Goal: Task Accomplishment & Management: Use online tool/utility

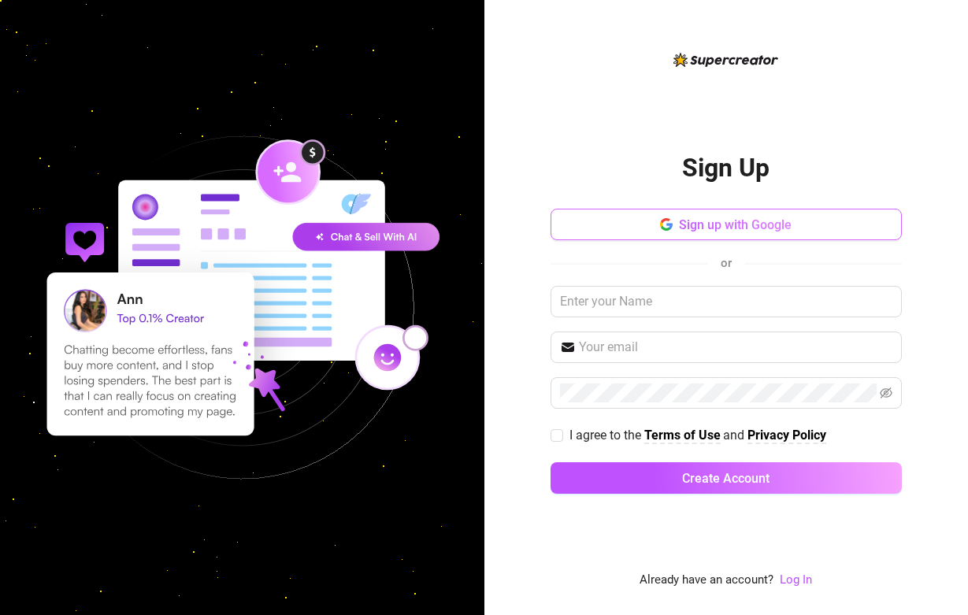
click at [674, 218] on button "Sign up with Google" at bounding box center [725, 224] width 351 height 31
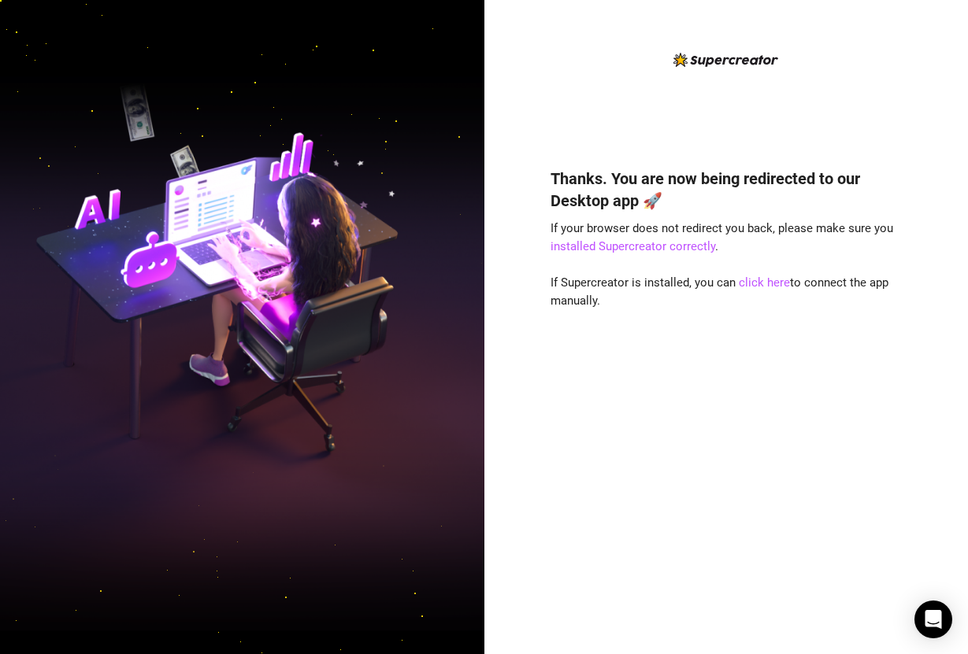
click at [539, 624] on div "Thanks. You are now being redirected to our Desktop app 🚀 If your browser does …" at bounding box center [726, 327] width 484 height 654
